Goal: Task Accomplishment & Management: Complete application form

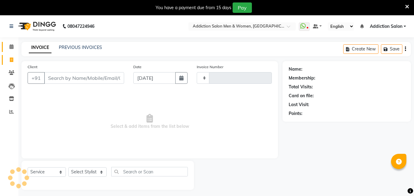
click at [11, 44] on icon at bounding box center [11, 46] width 4 height 5
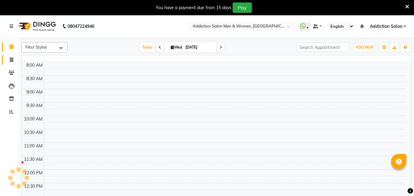
scroll to position [15, 0]
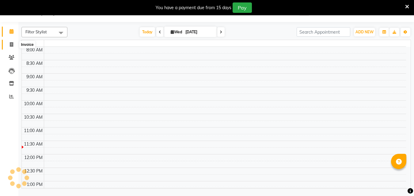
click at [9, 45] on span at bounding box center [11, 44] width 11 height 7
select select "service"
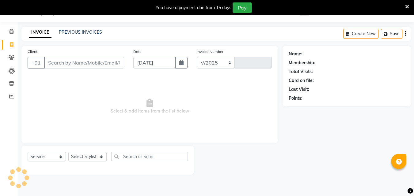
select select "6595"
type input "3789"
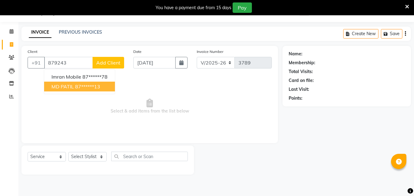
click at [57, 93] on ngb-typeahead-window "Imran Mobile 87******78 MD PATIL 87******13" at bounding box center [79, 81] width 71 height 25
click at [99, 86] on ngb-highlight "87******13" at bounding box center [87, 87] width 25 height 6
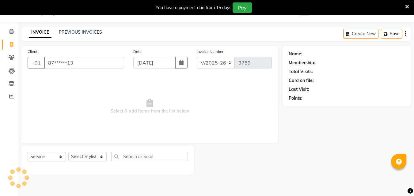
type input "87******13"
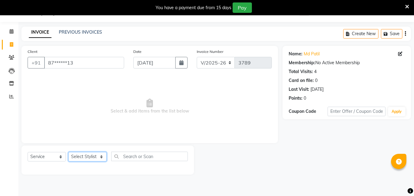
click at [103, 154] on select "Select Stylist Addiction Salon ANJALI BANSIKA [PERSON_NAME] [PERSON_NAME] [PERS…" at bounding box center [87, 156] width 38 height 9
select select "61697"
click at [68, 152] on select "Select Stylist Addiction Salon ANJALI BANSIKA [PERSON_NAME] [PERSON_NAME] [PERS…" at bounding box center [87, 156] width 38 height 9
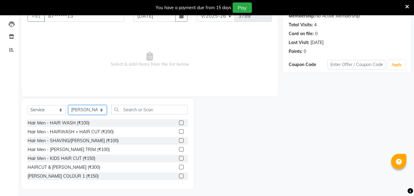
scroll to position [64, 0]
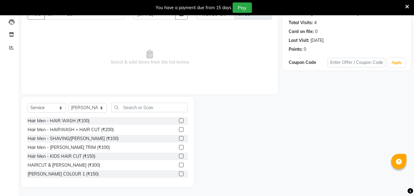
click at [179, 165] on label at bounding box center [181, 165] width 5 height 5
click at [179, 165] on input "checkbox" at bounding box center [181, 166] width 4 height 4
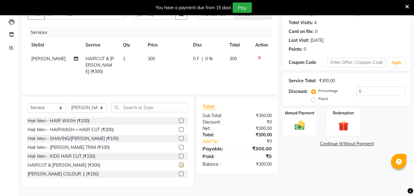
checkbox input "false"
click at [98, 105] on select "Select Stylist Addiction Salon ANJALI BANSIKA [PERSON_NAME] [PERSON_NAME] [PERS…" at bounding box center [87, 107] width 38 height 9
select select "67107"
click at [68, 103] on select "Select Stylist Addiction Salon ANJALI BANSIKA [PERSON_NAME] [PERSON_NAME] [PERS…" at bounding box center [87, 107] width 38 height 9
click at [260, 58] on icon at bounding box center [259, 58] width 3 height 4
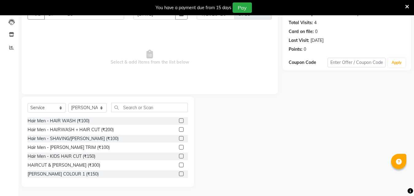
click at [179, 163] on label at bounding box center [181, 165] width 5 height 5
click at [179, 164] on input "checkbox" at bounding box center [181, 166] width 4 height 4
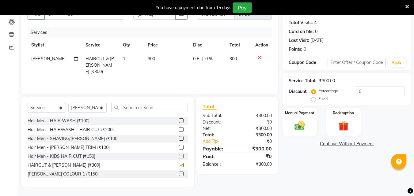
checkbox input "false"
click at [94, 111] on select "Select Stylist Addiction Salon ANJALI BANSIKA [PERSON_NAME] [PERSON_NAME] [PERS…" at bounding box center [87, 107] width 38 height 9
select select "89379"
click at [68, 103] on select "Select Stylist Addiction Salon ANJALI BANSIKA [PERSON_NAME] [PERSON_NAME] [PERS…" at bounding box center [87, 107] width 38 height 9
click at [179, 164] on label at bounding box center [181, 165] width 5 height 5
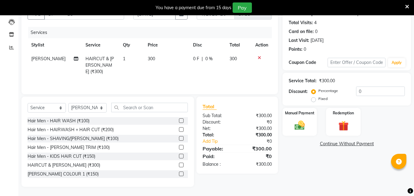
click at [179, 164] on input "checkbox" at bounding box center [181, 166] width 4 height 4
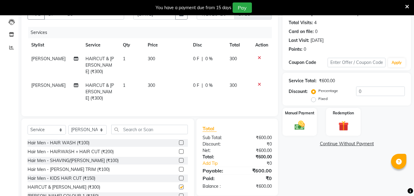
scroll to position [61, 0]
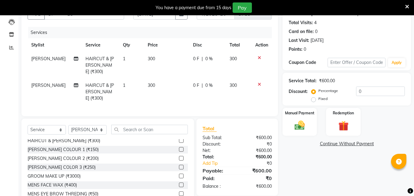
checkbox input "false"
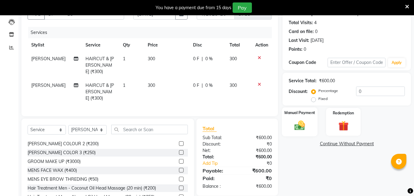
click at [306, 122] on img at bounding box center [299, 125] width 17 height 12
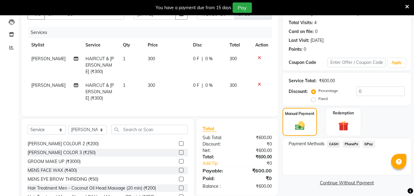
click at [346, 144] on span "PhonePe" at bounding box center [350, 144] width 17 height 7
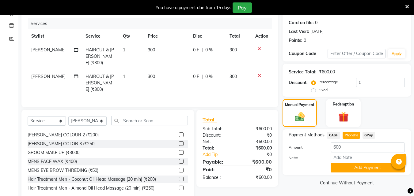
scroll to position [78, 0]
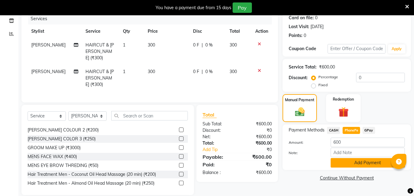
click at [331, 161] on button "Add Payment" at bounding box center [367, 162] width 74 height 9
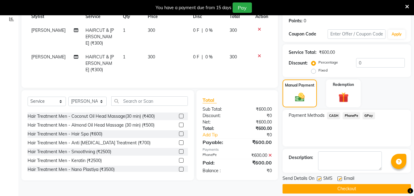
scroll to position [100, 0]
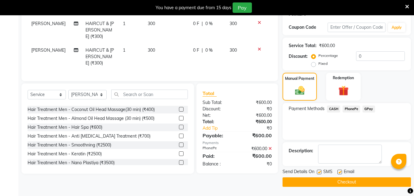
click at [307, 183] on button "Checkout" at bounding box center [346, 182] width 128 height 9
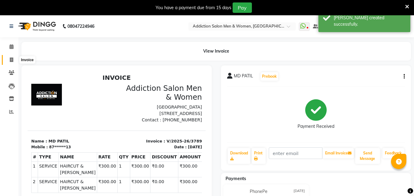
click at [10, 59] on icon at bounding box center [11, 60] width 3 height 5
select select "service"
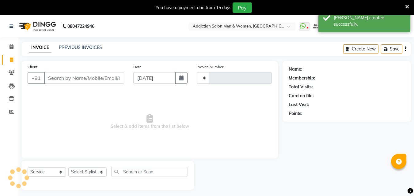
type input "3790"
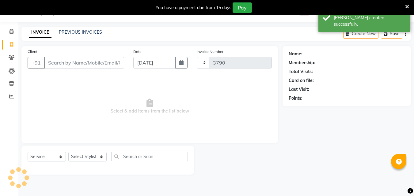
select select "6595"
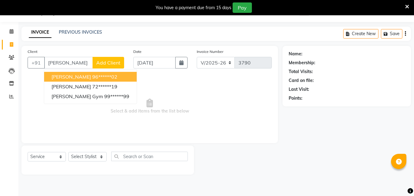
click at [73, 77] on span "[PERSON_NAME]" at bounding box center [71, 77] width 40 height 6
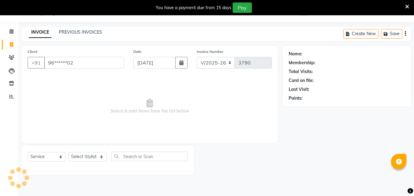
type input "96******02"
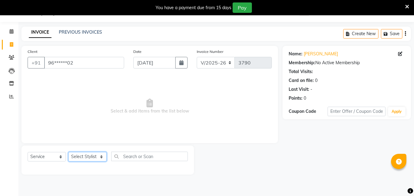
click at [96, 157] on select "Select Stylist Addiction Salon ANJALI BANSIKA [PERSON_NAME] [PERSON_NAME] [PERS…" at bounding box center [87, 156] width 38 height 9
select select "50849"
click at [68, 152] on select "Select Stylist Addiction Salon ANJALI BANSIKA [PERSON_NAME] [PERSON_NAME] [PERS…" at bounding box center [87, 156] width 38 height 9
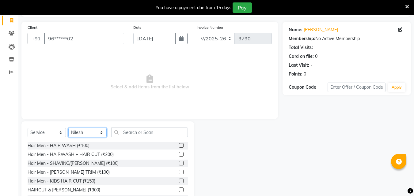
scroll to position [64, 0]
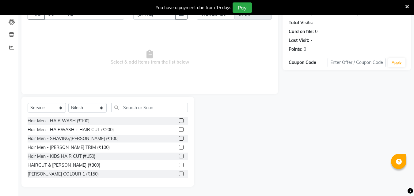
click at [179, 121] on div at bounding box center [183, 121] width 9 height 8
click at [179, 118] on div at bounding box center [183, 121] width 9 height 8
click at [179, 121] on label at bounding box center [181, 121] width 5 height 5
click at [179, 121] on input "checkbox" at bounding box center [181, 121] width 4 height 4
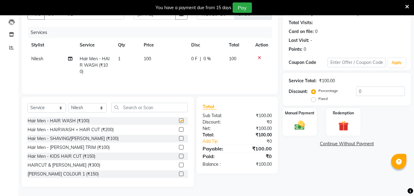
checkbox input "false"
click at [179, 148] on label at bounding box center [181, 147] width 5 height 5
click at [179, 148] on input "checkbox" at bounding box center [181, 148] width 4 height 4
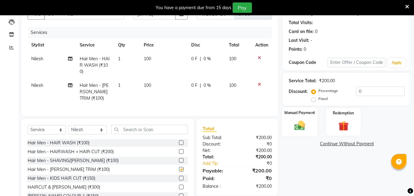
checkbox input "false"
click at [292, 127] on img at bounding box center [299, 125] width 17 height 12
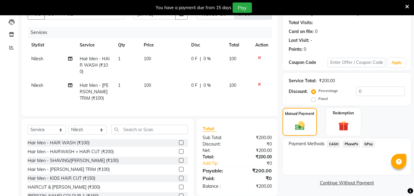
click at [356, 142] on span "PhonePe" at bounding box center [350, 144] width 17 height 7
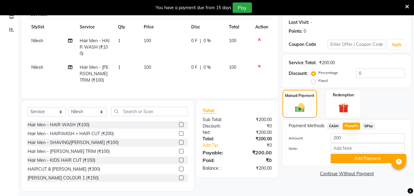
scroll to position [91, 0]
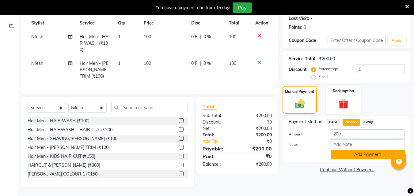
click at [358, 152] on button "Add Payment" at bounding box center [367, 154] width 74 height 9
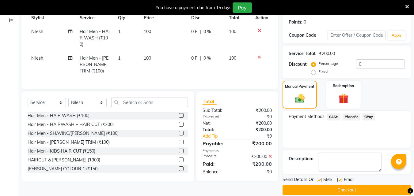
scroll to position [100, 0]
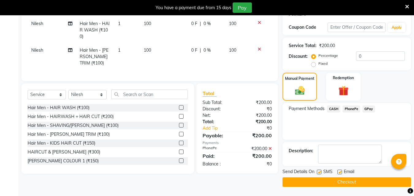
click at [321, 171] on label at bounding box center [319, 172] width 5 height 5
click at [321, 171] on input "checkbox" at bounding box center [319, 173] width 4 height 4
checkbox input "false"
click at [339, 173] on label at bounding box center [339, 172] width 5 height 5
click at [339, 173] on input "checkbox" at bounding box center [339, 173] width 4 height 4
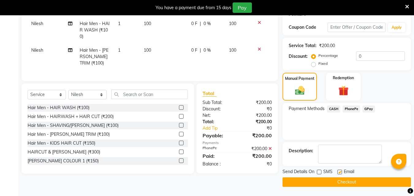
checkbox input "false"
click at [344, 183] on button "Checkout" at bounding box center [346, 182] width 128 height 9
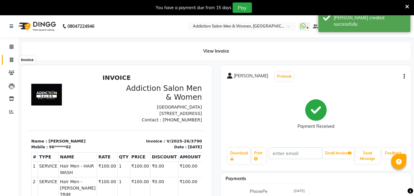
click at [11, 60] on icon at bounding box center [11, 60] width 3 height 5
select select "service"
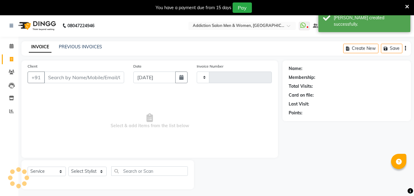
type input "3791"
select select "6595"
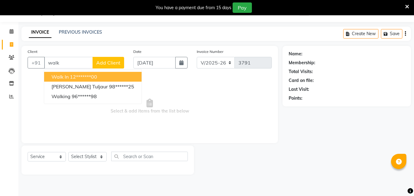
click at [79, 77] on ngb-highlight "12*******00" at bounding box center [83, 77] width 27 height 6
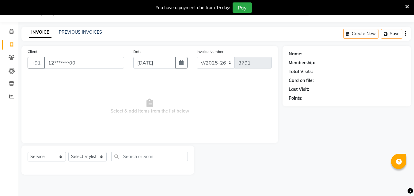
type input "12*******00"
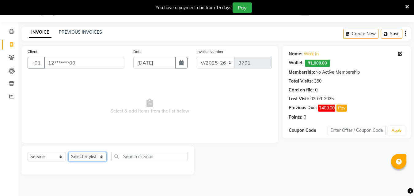
click at [73, 155] on select "Select Stylist Addiction Salon ANJALI BANSIKA [PERSON_NAME] [PERSON_NAME] [PERS…" at bounding box center [87, 156] width 38 height 9
select select "61697"
click at [68, 152] on select "Select Stylist Addiction Salon ANJALI BANSIKA [PERSON_NAME] [PERSON_NAME] [PERS…" at bounding box center [87, 156] width 38 height 9
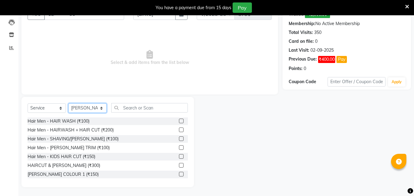
scroll to position [64, 0]
click at [179, 166] on label at bounding box center [181, 165] width 5 height 5
click at [179, 166] on input "checkbox" at bounding box center [181, 166] width 4 height 4
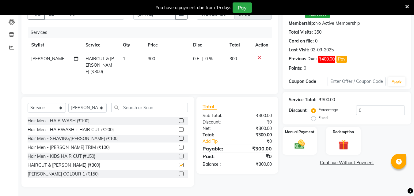
scroll to position [61, 0]
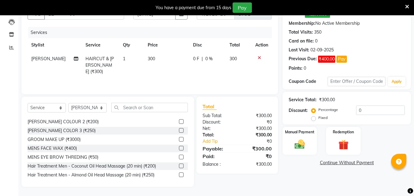
checkbox input "false"
click at [296, 145] on img at bounding box center [299, 144] width 17 height 12
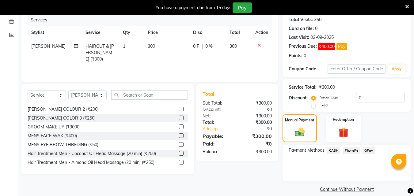
scroll to position [84, 0]
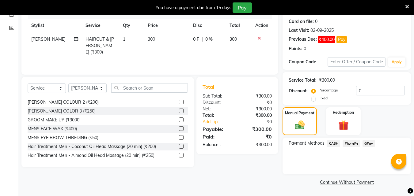
click at [332, 143] on span "CASH" at bounding box center [333, 143] width 13 height 7
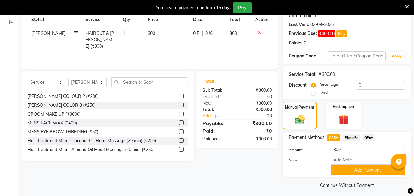
scroll to position [93, 0]
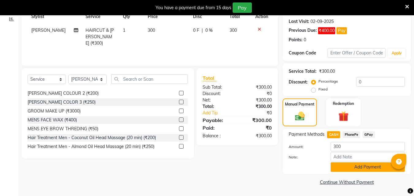
click at [353, 166] on button "Add Payment" at bounding box center [367, 167] width 74 height 9
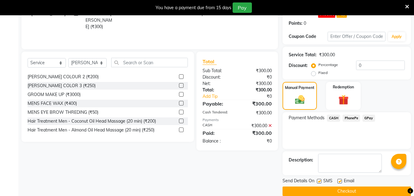
scroll to position [119, 0]
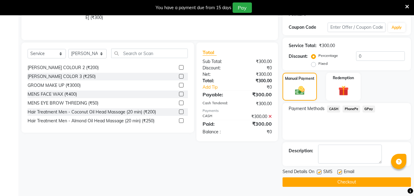
click at [353, 179] on button "Checkout" at bounding box center [346, 182] width 128 height 9
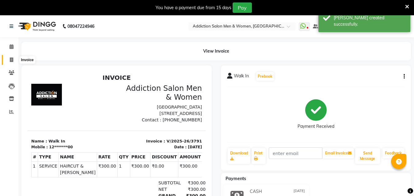
click at [11, 59] on icon at bounding box center [11, 60] width 3 height 5
select select "service"
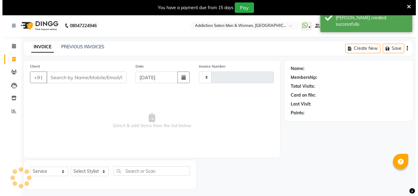
scroll to position [15, 0]
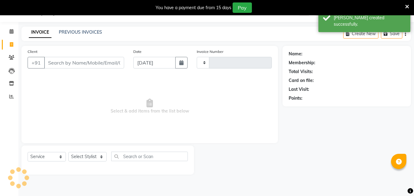
type input "3792"
select select "6595"
click at [65, 34] on link "PREVIOUS INVOICES" at bounding box center [80, 32] width 43 height 6
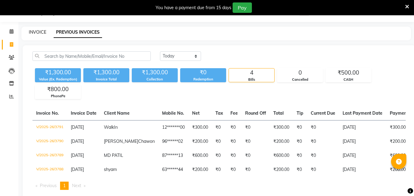
click at [35, 32] on link "INVOICE" at bounding box center [37, 32] width 17 height 6
select select "6595"
select select "service"
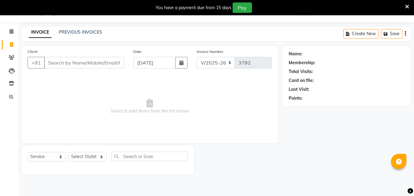
click at [97, 64] on input "Client" at bounding box center [84, 63] width 80 height 12
type input "9075808153"
click at [108, 60] on span "Add Client" at bounding box center [108, 63] width 24 height 6
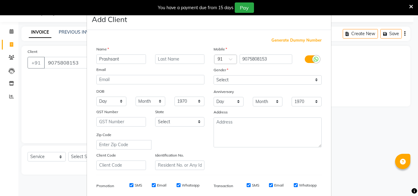
click at [111, 58] on input "Prashsant" at bounding box center [121, 59] width 50 height 9
type input "Prashant"
click at [216, 83] on select "Select [DEMOGRAPHIC_DATA] [DEMOGRAPHIC_DATA] Other Prefer Not To Say" at bounding box center [268, 79] width 108 height 9
select select "[DEMOGRAPHIC_DATA]"
click at [214, 75] on select "Select [DEMOGRAPHIC_DATA] [DEMOGRAPHIC_DATA] Other Prefer Not To Say" at bounding box center [268, 79] width 108 height 9
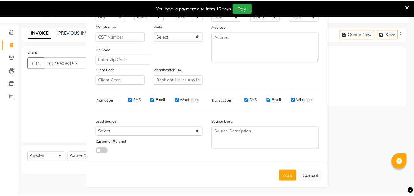
scroll to position [86, 0]
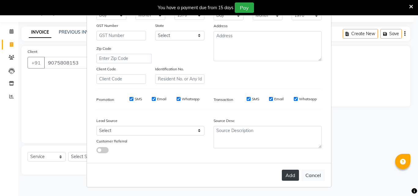
click at [289, 177] on button "Add" at bounding box center [290, 175] width 17 height 11
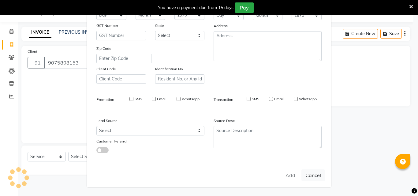
type input "90******53"
select select
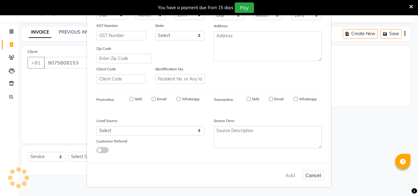
select select
checkbox input "false"
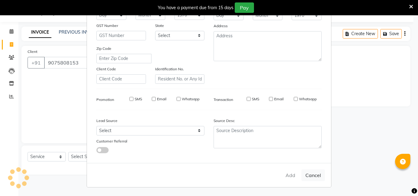
checkbox input "false"
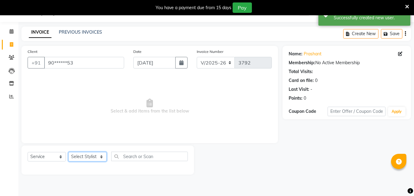
click at [78, 160] on select "Select Stylist Addiction Salon ANJALI BANSIKA [PERSON_NAME] [PERSON_NAME] [PERS…" at bounding box center [87, 156] width 38 height 9
select select "67107"
click at [68, 152] on select "Select Stylist Addiction Salon ANJALI BANSIKA [PERSON_NAME] [PERSON_NAME] [PERS…" at bounding box center [87, 156] width 38 height 9
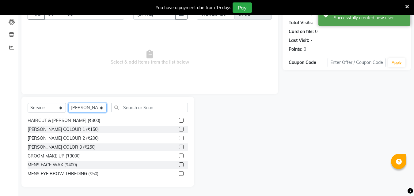
scroll to position [0, 0]
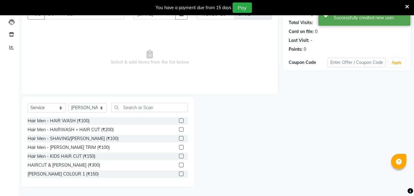
click at [179, 165] on label at bounding box center [181, 165] width 5 height 5
click at [179, 165] on input "checkbox" at bounding box center [181, 166] width 4 height 4
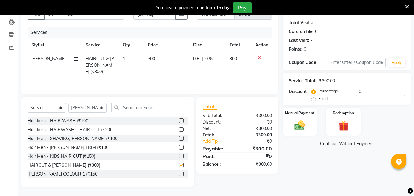
checkbox input "false"
click at [87, 104] on select "Select Stylist Addiction Salon ANJALI BANSIKA [PERSON_NAME] [PERSON_NAME] [PERS…" at bounding box center [87, 107] width 38 height 9
select select "89379"
click at [68, 103] on select "Select Stylist Addiction Salon ANJALI BANSIKA [PERSON_NAME] [PERSON_NAME] [PERS…" at bounding box center [87, 107] width 38 height 9
click at [179, 165] on label at bounding box center [181, 165] width 5 height 5
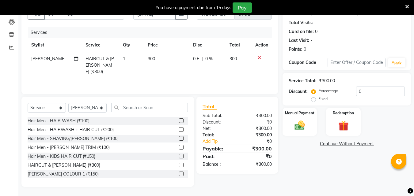
click at [179, 165] on input "checkbox" at bounding box center [181, 166] width 4 height 4
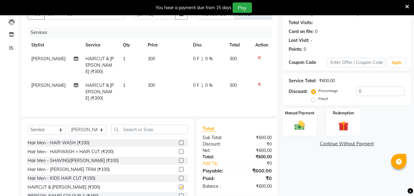
checkbox input "false"
click at [303, 120] on img at bounding box center [299, 125] width 17 height 12
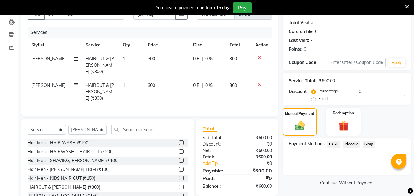
click at [334, 143] on span "CASH" at bounding box center [333, 144] width 13 height 7
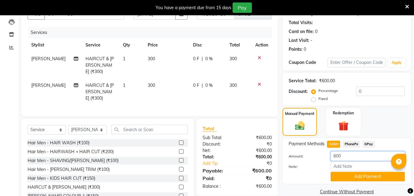
click at [347, 154] on input "600" at bounding box center [367, 156] width 74 height 9
type input "6"
type input "500"
click at [348, 179] on button "Add Payment" at bounding box center [367, 176] width 74 height 9
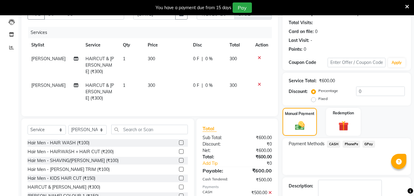
click at [348, 145] on span "PhonePe" at bounding box center [350, 144] width 17 height 7
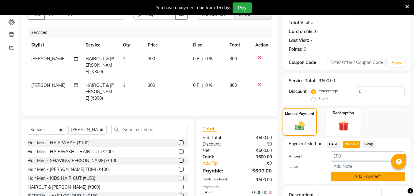
click at [348, 178] on button "Add Payment" at bounding box center [367, 176] width 74 height 9
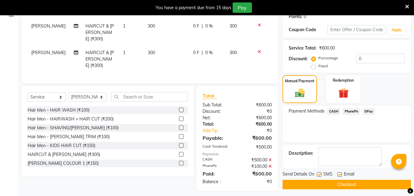
scroll to position [100, 0]
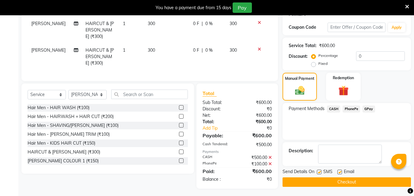
click at [348, 178] on button "Checkout" at bounding box center [346, 182] width 128 height 9
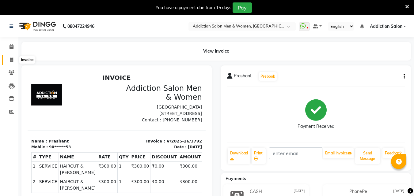
click at [14, 58] on span at bounding box center [11, 60] width 11 height 7
select select "service"
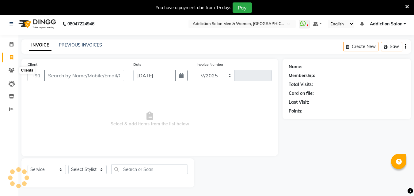
select select "6595"
type input "3793"
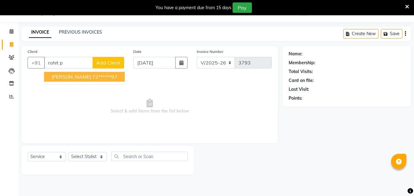
click at [54, 78] on span "[PERSON_NAME]" at bounding box center [71, 77] width 40 height 6
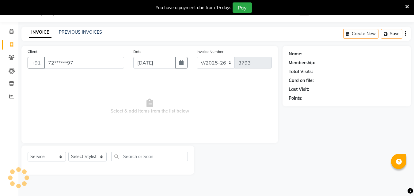
type input "72******97"
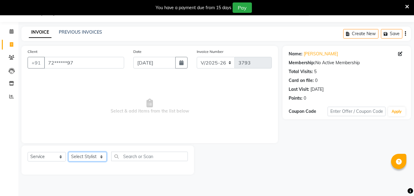
click at [96, 160] on select "Select Stylist Addiction Salon ANJALI BANSIKA [PERSON_NAME] [PERSON_NAME] [PERS…" at bounding box center [87, 156] width 38 height 9
select select "50849"
click at [68, 152] on select "Select Stylist Addiction Salon ANJALI BANSIKA [PERSON_NAME] [PERSON_NAME] [PERS…" at bounding box center [87, 156] width 38 height 9
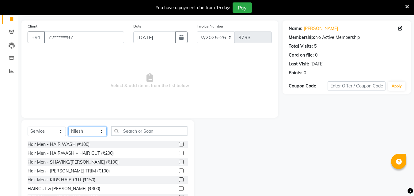
scroll to position [64, 0]
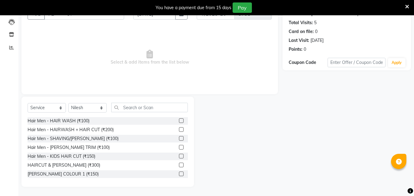
click at [179, 163] on div at bounding box center [183, 166] width 9 height 8
click at [179, 163] on label at bounding box center [181, 165] width 5 height 5
click at [179, 164] on input "checkbox" at bounding box center [181, 166] width 4 height 4
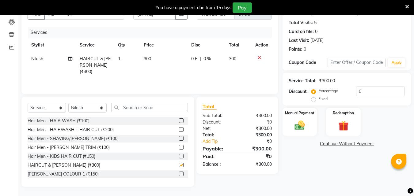
checkbox input "false"
click at [288, 123] on div "Manual Payment" at bounding box center [300, 121] width 36 height 29
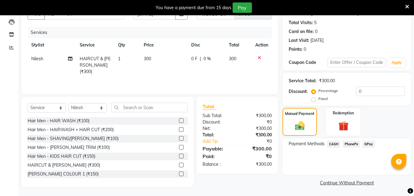
click at [354, 144] on span "PhonePe" at bounding box center [350, 144] width 17 height 7
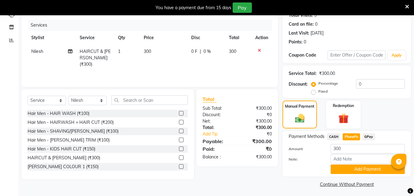
scroll to position [74, 0]
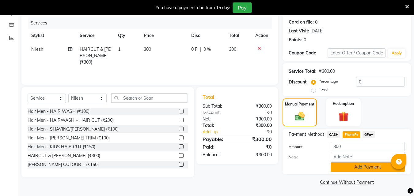
click at [355, 167] on button "Add Payment" at bounding box center [367, 167] width 74 height 9
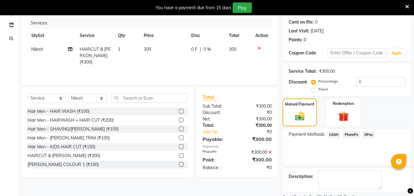
scroll to position [100, 0]
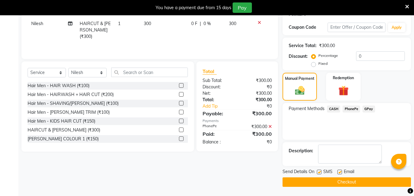
click at [355, 182] on button "Checkout" at bounding box center [346, 182] width 128 height 9
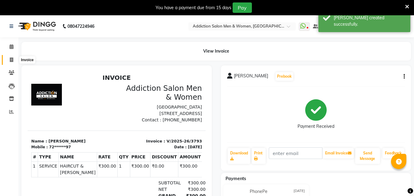
click at [13, 60] on icon at bounding box center [11, 60] width 3 height 5
select select "6595"
select select "service"
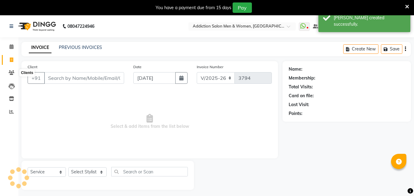
scroll to position [15, 0]
